Goal: Task Accomplishment & Management: Use online tool/utility

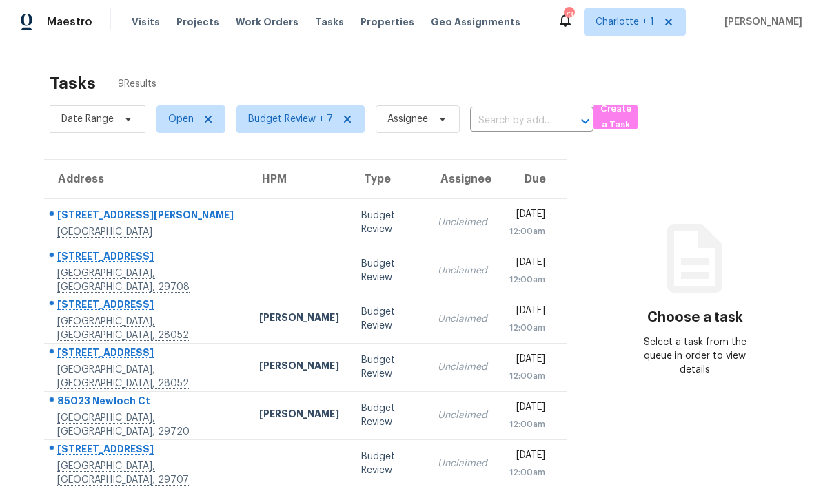
click at [361, 222] on div "Budget Review" at bounding box center [388, 223] width 54 height 28
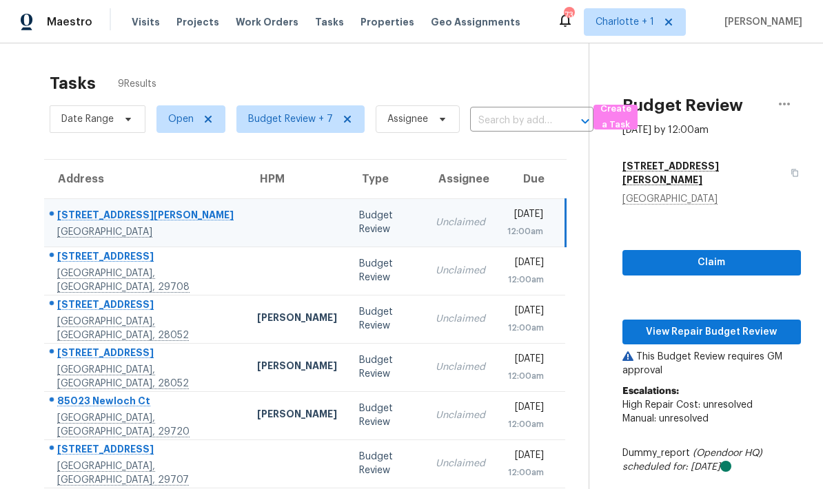
click at [246, 217] on td at bounding box center [297, 223] width 102 height 48
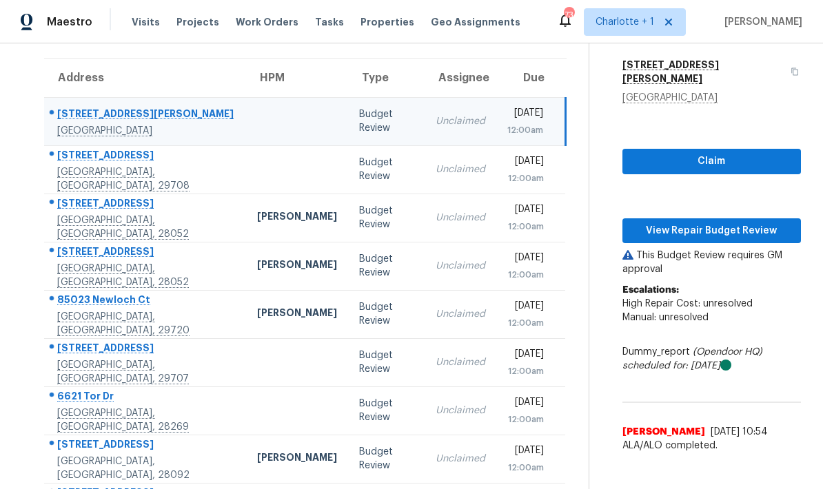
scroll to position [100, 0]
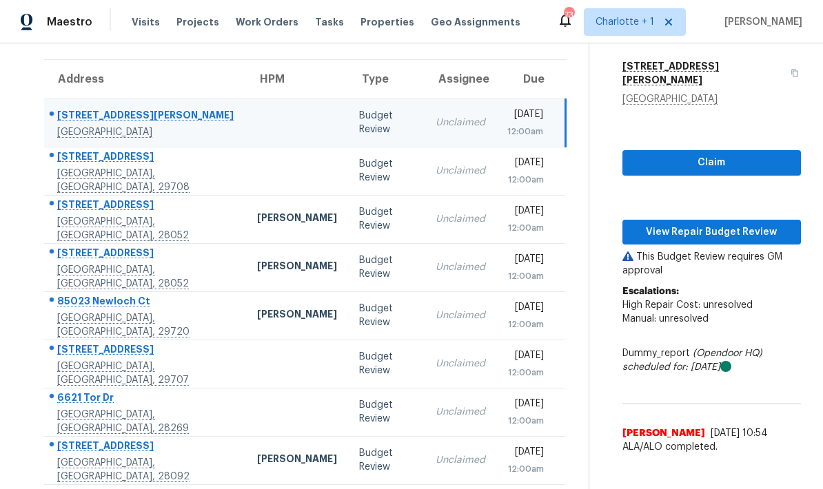
click at [246, 110] on td at bounding box center [297, 123] width 102 height 48
click at [734, 224] on span "View Repair Budget Review" at bounding box center [712, 232] width 157 height 17
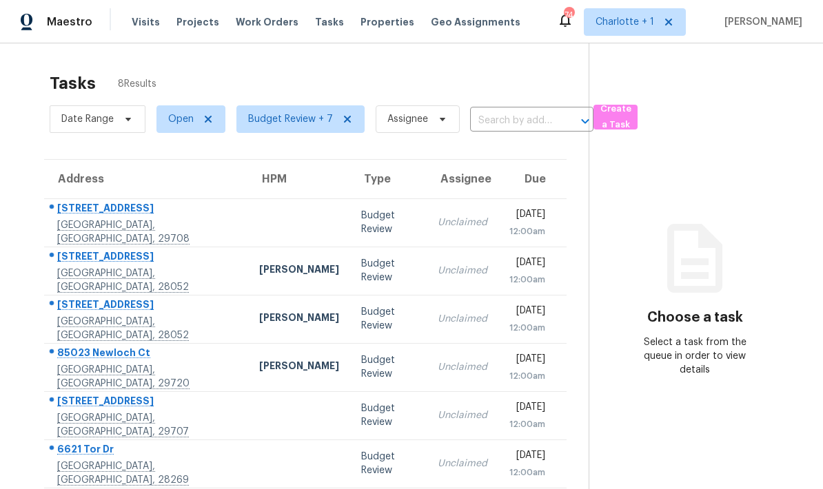
click at [515, 231] on div "12:00am" at bounding box center [527, 232] width 36 height 14
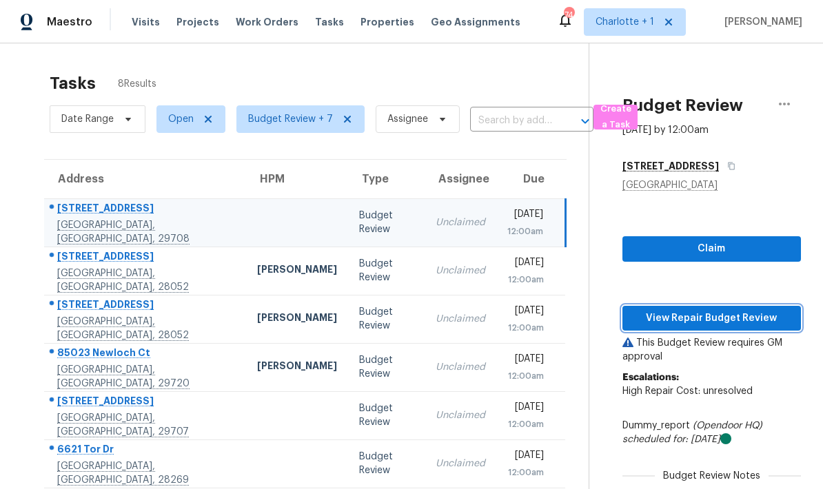
click at [748, 314] on span "View Repair Budget Review" at bounding box center [712, 318] width 157 height 17
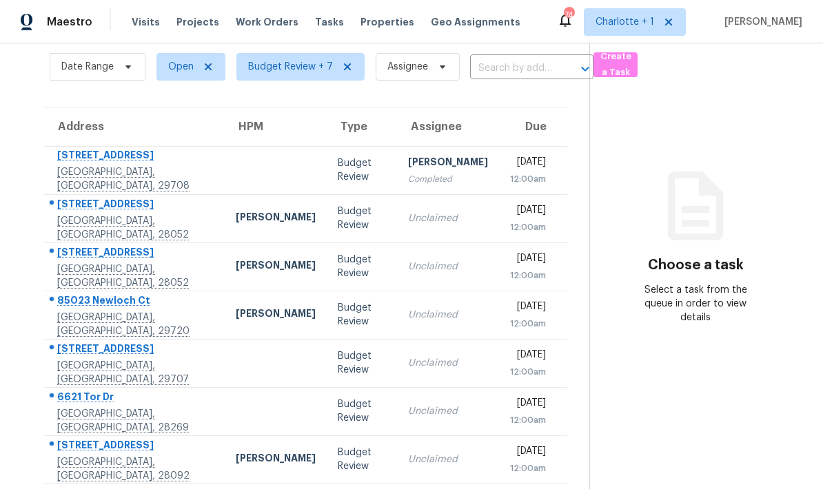
scroll to position [52, 0]
